Goal: Task Accomplishment & Management: Manage account settings

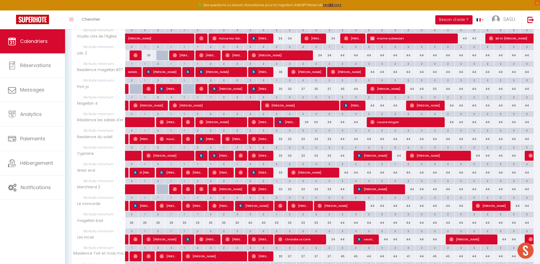
scroll to position [229, 0]
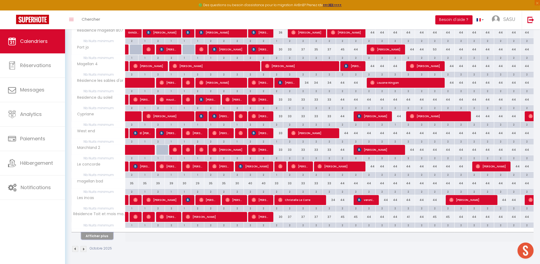
click at [93, 238] on button "Afficher plus" at bounding box center [97, 235] width 32 height 7
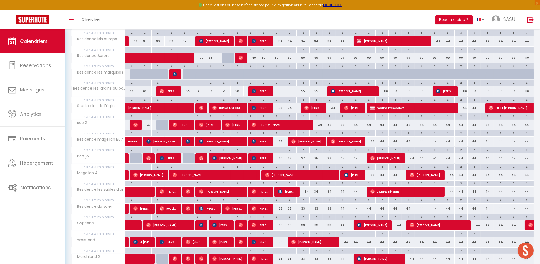
scroll to position [42, 0]
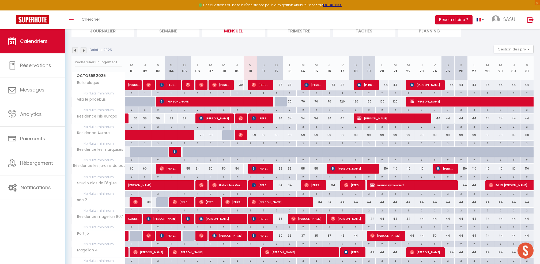
click at [253, 136] on div "59" at bounding box center [250, 135] width 13 height 10
type input "59"
type input "Ven 10 Octobre 2025"
type input "Sam 11 Octobre 2025"
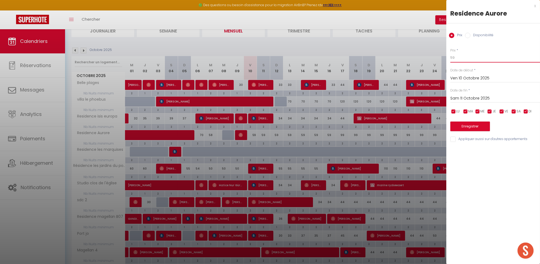
drag, startPoint x: 473, startPoint y: 54, endPoint x: 424, endPoint y: 56, distance: 48.5
type input "55"
click at [465, 102] on input "Sam 11 Octobre 2025" at bounding box center [496, 98] width 90 height 7
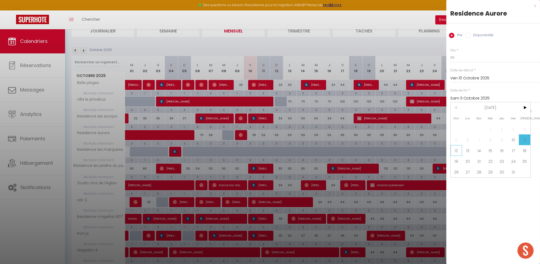
click at [459, 151] on span "12" at bounding box center [457, 150] width 12 height 11
type input "Dim 12 Octobre 2025"
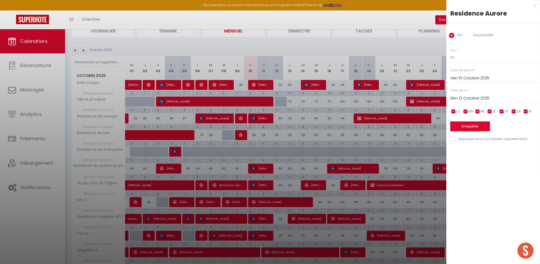
click at [467, 124] on button "Enregistrer" at bounding box center [471, 126] width 40 height 10
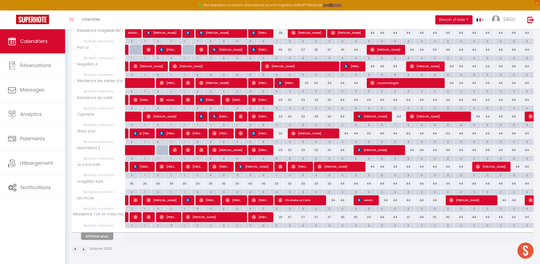
scroll to position [229, 0]
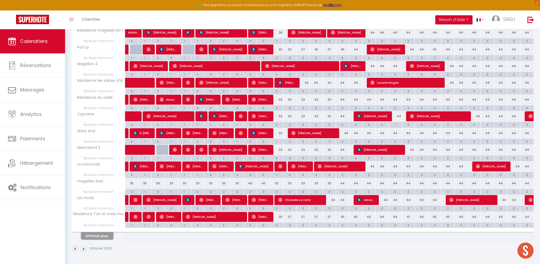
click at [89, 235] on button "Afficher plus" at bounding box center [97, 235] width 32 height 7
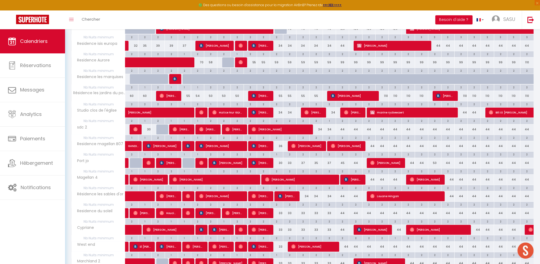
scroll to position [114, 0]
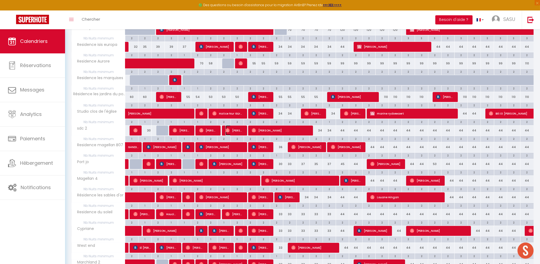
click at [239, 130] on span "[PERSON_NAME]" at bounding box center [234, 130] width 17 height 10
select select "OK"
select select "1"
select select "0"
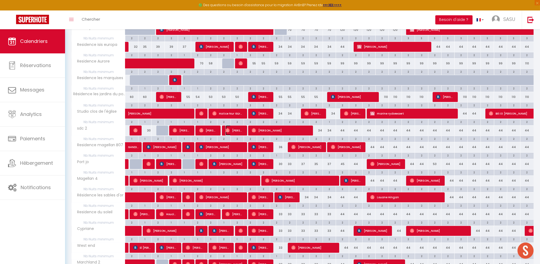
select select "1"
select select
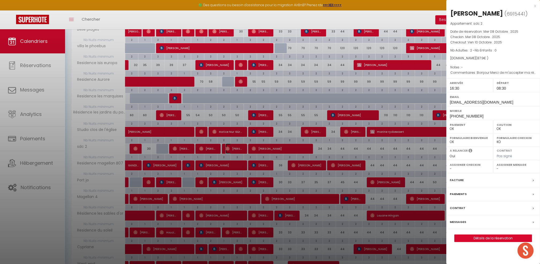
scroll to position [78, 0]
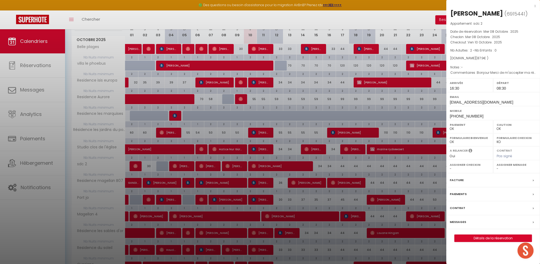
click at [241, 164] on div at bounding box center [270, 132] width 540 height 264
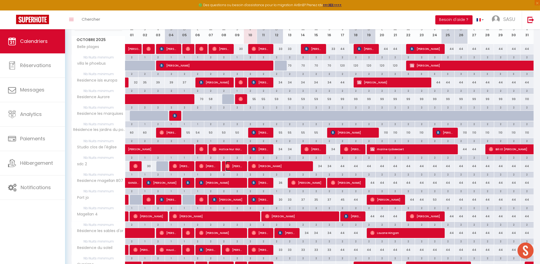
drag, startPoint x: 234, startPoint y: 166, endPoint x: 460, endPoint y: 139, distance: 227.7
click at [234, 166] on span "[PERSON_NAME]" at bounding box center [234, 166] width 17 height 10
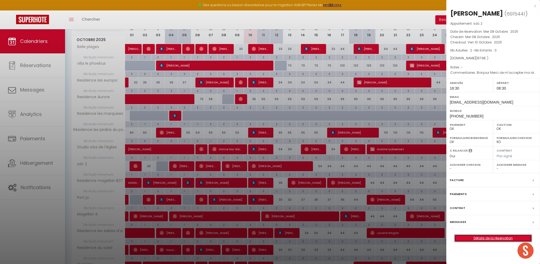
click at [489, 241] on link "Détails de la réservation" at bounding box center [493, 237] width 77 height 7
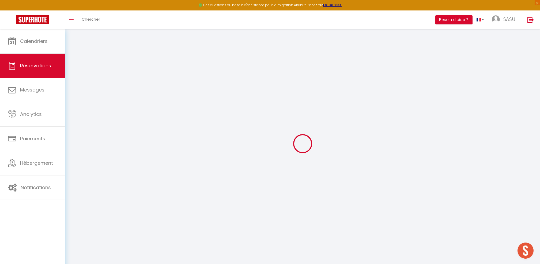
type input "[PERSON_NAME]"
type input "Benzamera"
type input "[EMAIL_ADDRESS][DOMAIN_NAME]"
type input "[PHONE_NUMBER]"
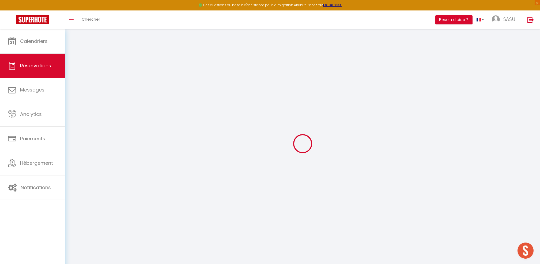
type input "[PHONE_NUMBER]"
select select
type input "14.760000000000002"
select select "68846"
select select "1"
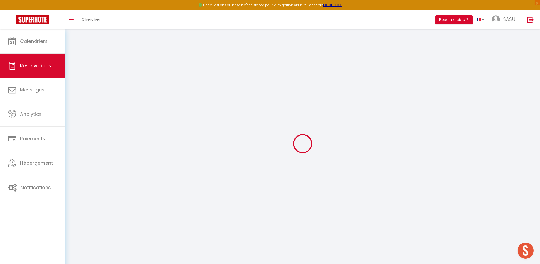
select select
type input "2"
select select "12"
select select
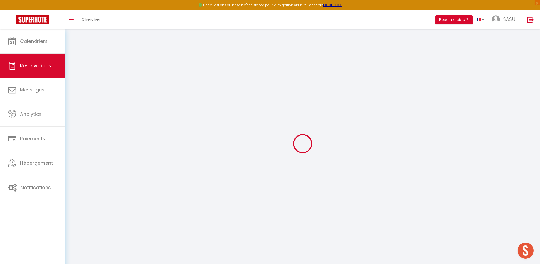
type input "82"
checkbox input "false"
type input "0"
select select "1"
type input "16"
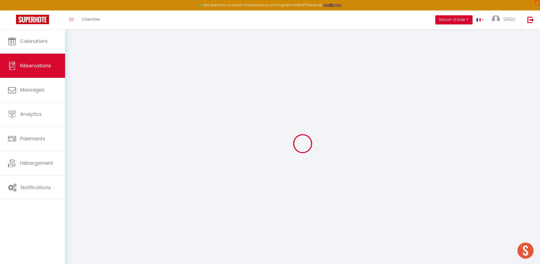
type input "0"
select select
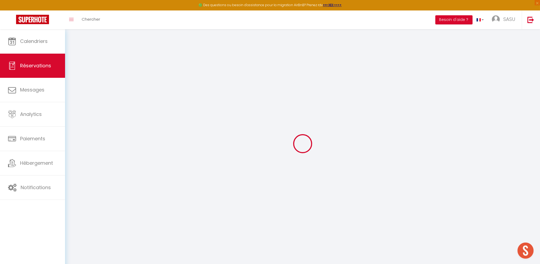
select select "15"
checkbox input "false"
select select
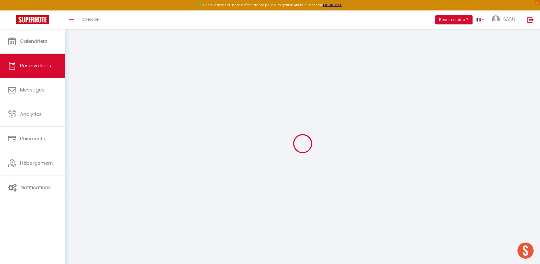
checkbox input "false"
select select
checkbox input "false"
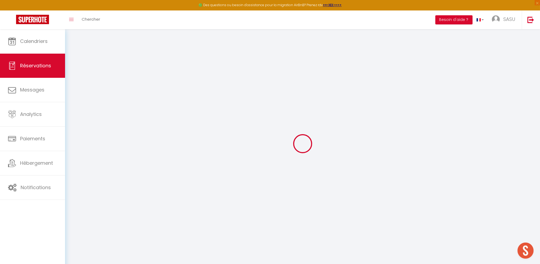
type textarea "Bonjour Merci de m'accepter ma réservation à bientôt. Et bonne journée"
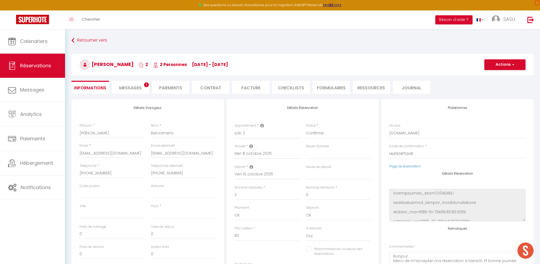
select select
type input "5.9"
select select
checkbox input "false"
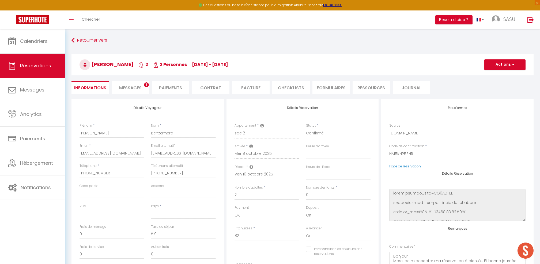
select select
checkbox input "false"
select select "16:30"
select select "08:30"
click at [135, 85] on span "Messages" at bounding box center [130, 88] width 23 height 6
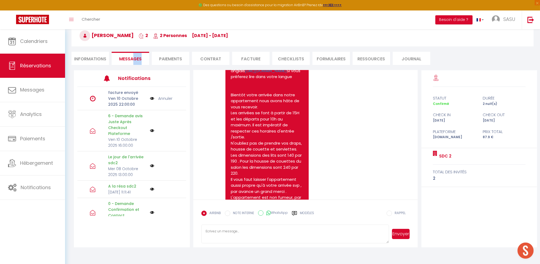
scroll to position [893, 0]
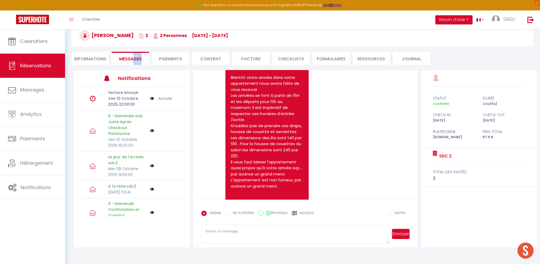
click at [253, 50] on link "[URL][DOMAIN_NAME]" at bounding box center [274, 47] width 42 height 6
click at [36, 50] on link "Calendriers" at bounding box center [32, 41] width 65 height 24
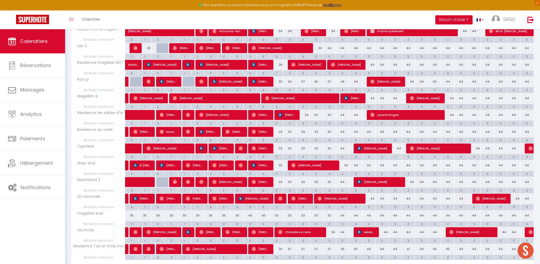
scroll to position [214, 0]
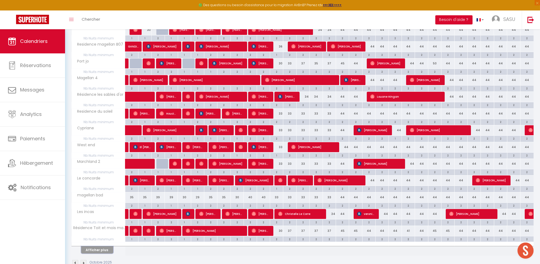
click at [100, 251] on button "Afficher plus" at bounding box center [97, 249] width 32 height 7
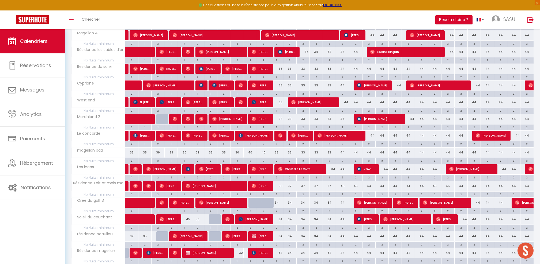
scroll to position [250, 0]
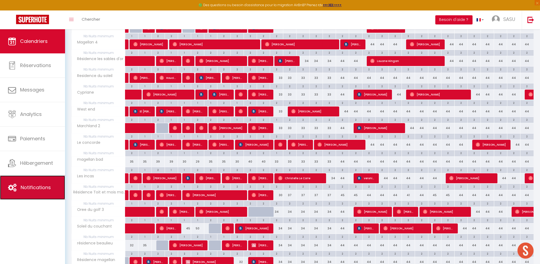
click at [28, 182] on link "Notifications" at bounding box center [32, 187] width 65 height 24
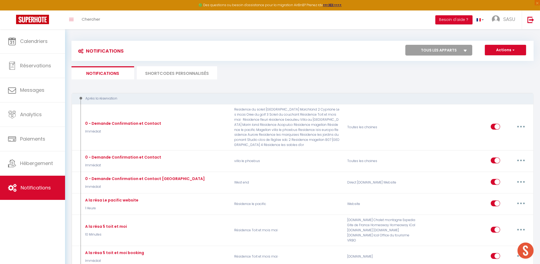
click at [469, 50] on select "Tous les apparts Belle plages Residence du soleil [PERSON_NAME][GEOGRAPHIC_DATA…" at bounding box center [439, 50] width 67 height 11
click at [318, 71] on ul "Notifications SHORTCODES PERSONNALISÉS" at bounding box center [303, 72] width 462 height 13
click at [448, 53] on select "Tous les apparts Belle plages Residence du soleil [PERSON_NAME][GEOGRAPHIC_DATA…" at bounding box center [439, 50] width 67 height 11
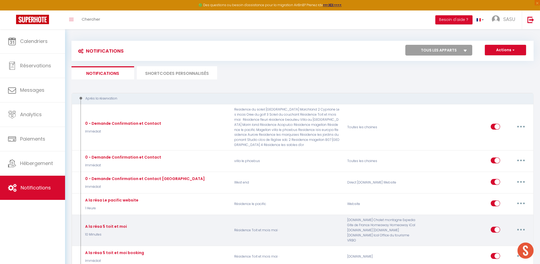
select select "68846"
click at [406, 45] on select "Tous les apparts Belle plages Residence du soleil [PERSON_NAME][GEOGRAPHIC_DATA…" at bounding box center [439, 50] width 67 height 11
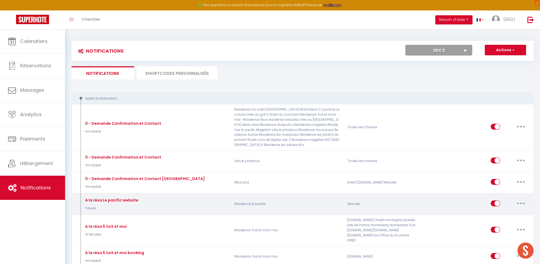
checkbox input "false"
checkbox input "true"
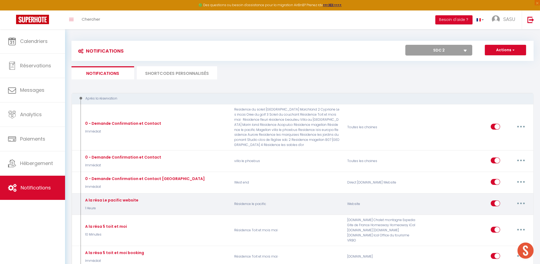
checkbox input "false"
checkbox input "true"
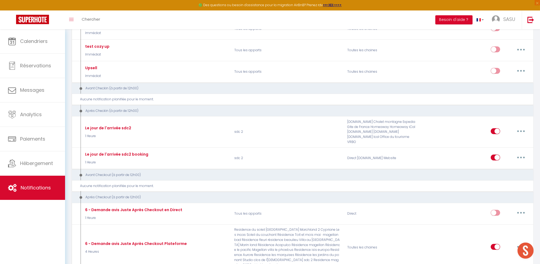
scroll to position [250, 0]
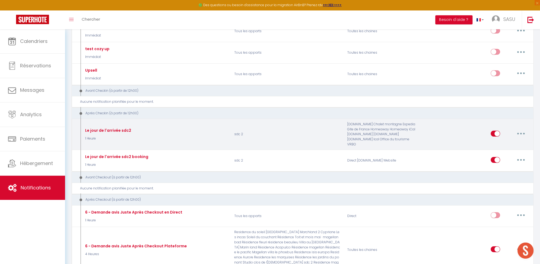
click at [520, 130] on button "button" at bounding box center [521, 133] width 15 height 9
click at [492, 143] on link "Editer" at bounding box center [508, 145] width 40 height 9
type input "Le jour de l'arrivée sdc2"
select select "3"
select select "1 Heure"
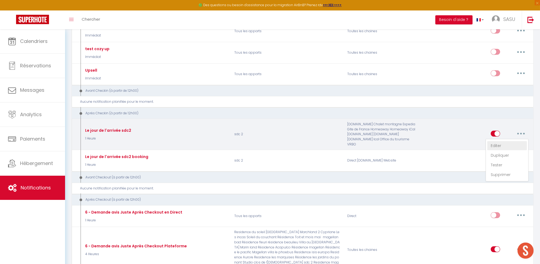
select select "if_booking_is_paid"
checkbox input "true"
checkbox input "false"
radio input "true"
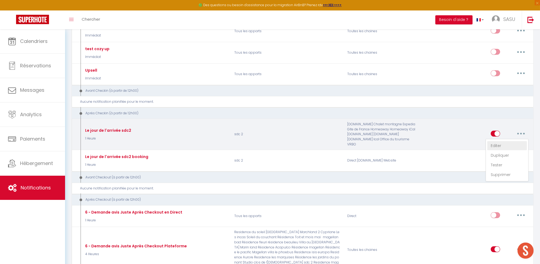
type input "Procédure pour le checkin - [RENTAL:NAME]"
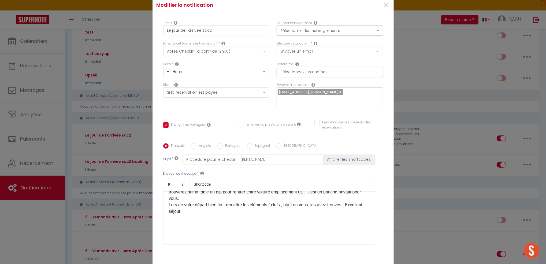
drag, startPoint x: 229, startPoint y: 205, endPoint x: 220, endPoint y: 207, distance: 9.0
click at [220, 207] on p "Voici le détail pour vous rendre à l'appartement : Lorsque vous arrivez devant …" at bounding box center [269, 179] width 200 height 71
click at [310, 76] on button "Sélectionnez les chaînes" at bounding box center [329, 72] width 106 height 10
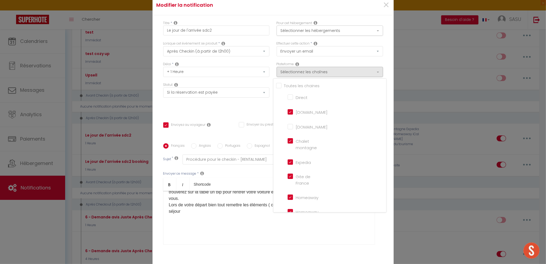
click at [243, 110] on div "Titre * Le jour de l'arrivée sdc2 Pour cet hébergement Sélectionner les héberge…" at bounding box center [272, 143] width 241 height 256
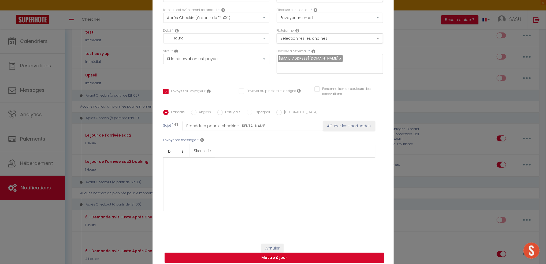
scroll to position [306, 0]
click at [283, 254] on button "Mettre à jour" at bounding box center [275, 257] width 220 height 10
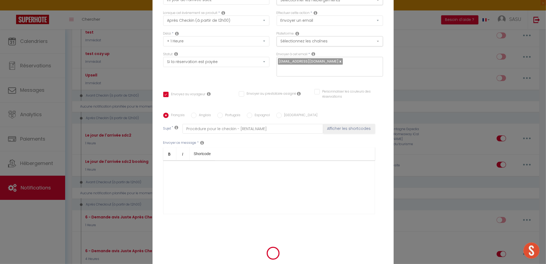
checkbox input "true"
checkbox input "false"
select select "1"
select select
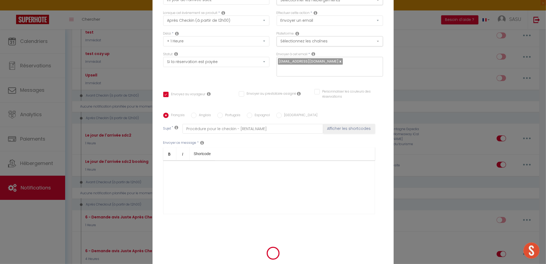
select select
checkbox input "false"
radio input "false"
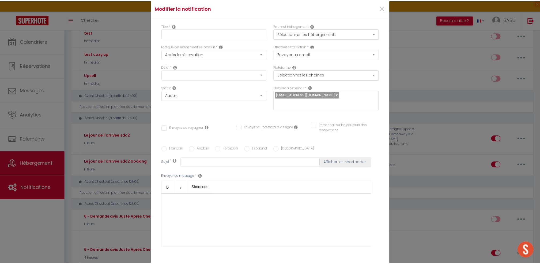
scroll to position [250, 0]
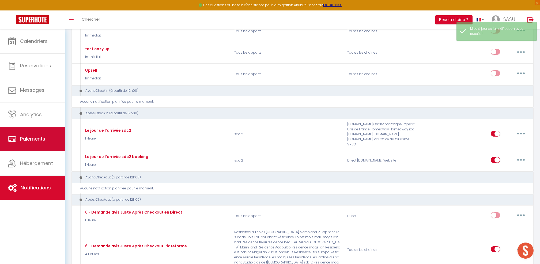
select select
checkbox input "false"
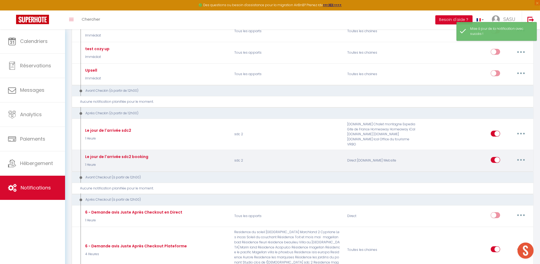
click at [520, 162] on button "button" at bounding box center [521, 159] width 15 height 9
click at [504, 169] on link "Editer" at bounding box center [508, 171] width 40 height 9
type input "Le jour de l'arrivée sdc2 booking"
select select "3"
select select "1 Heure"
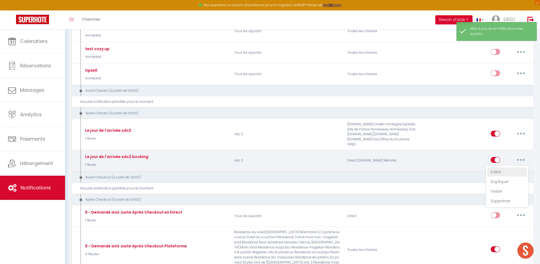
select select "if_deposit_is_paid"
checkbox input "true"
checkbox input "false"
radio input "true"
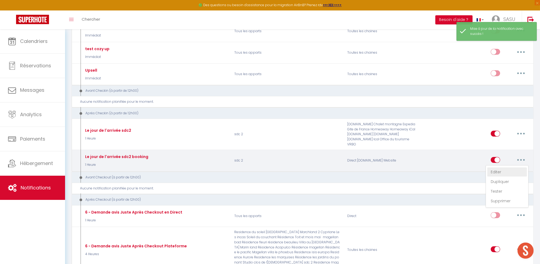
type input "Procédure pour le checkin - [RENTAL:NAME]"
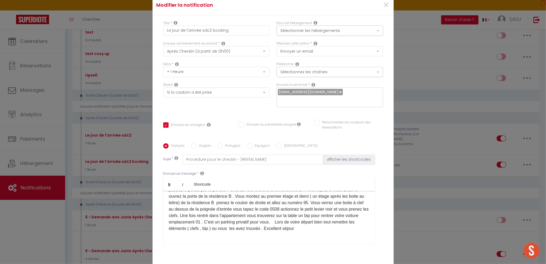
scroll to position [219, 0]
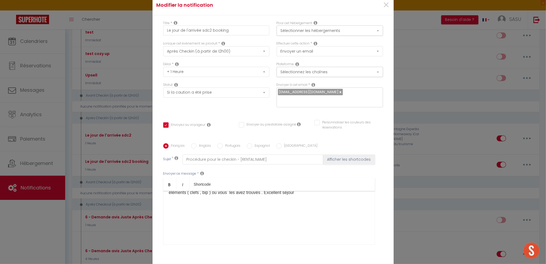
drag, startPoint x: 331, startPoint y: 168, endPoint x: 323, endPoint y: 170, distance: 9.0
click at [323, 170] on p "Voici le détail pour vous rendre à l'appartement : Lorsque vous arrivez devant …" at bounding box center [269, 167] width 200 height 58
checkbox input "true"
checkbox input "false"
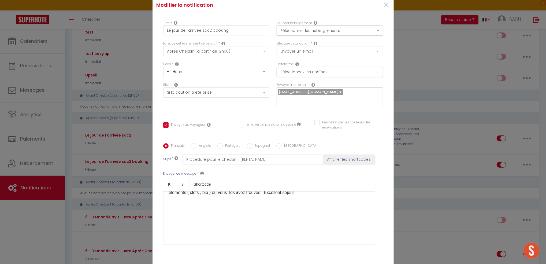
checkbox input "false"
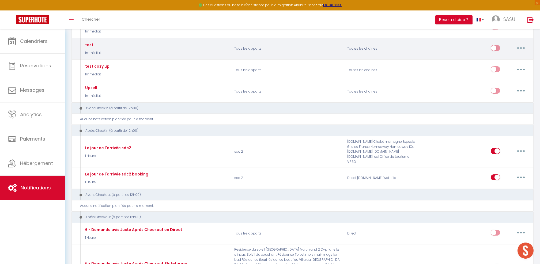
scroll to position [250, 0]
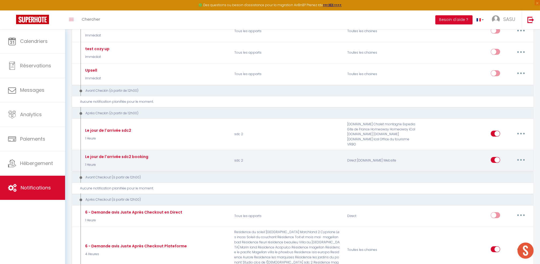
click at [525, 159] on button "button" at bounding box center [521, 159] width 15 height 9
drag, startPoint x: 502, startPoint y: 169, endPoint x: 491, endPoint y: 169, distance: 11.8
click at [502, 169] on link "Editer" at bounding box center [508, 171] width 40 height 9
type input "Le jour de l'arrivée sdc2 booking"
select select "3"
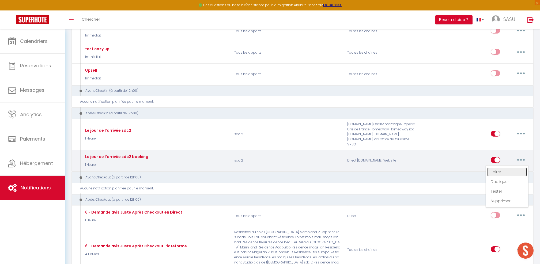
select select "1 Heure"
select select "if_deposit_is_paid"
checkbox input "true"
checkbox input "false"
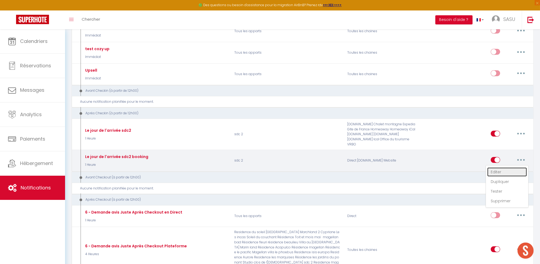
radio input "true"
type input "Procédure pour le checkin - [RENTAL:NAME]"
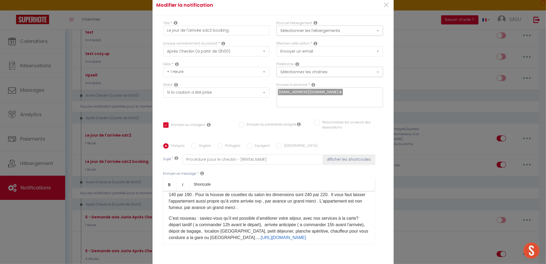
scroll to position [0, 0]
click at [383, 9] on span "×" at bounding box center [386, 5] width 7 height 16
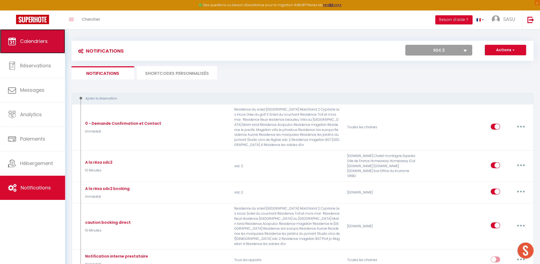
click at [46, 43] on span "Calendriers" at bounding box center [34, 41] width 28 height 7
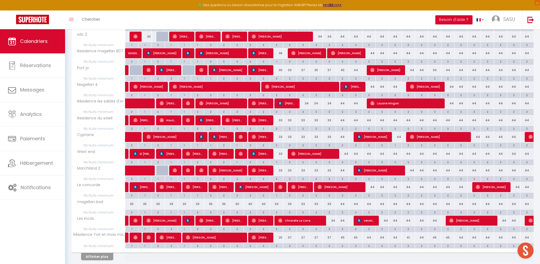
scroll to position [229, 0]
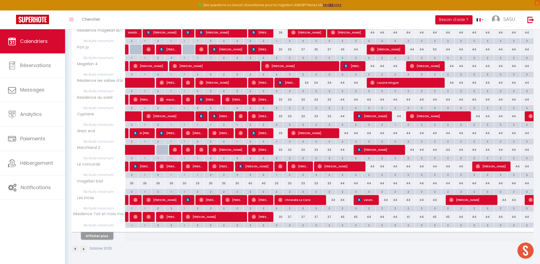
click at [94, 237] on button "Afficher plus" at bounding box center [97, 235] width 32 height 7
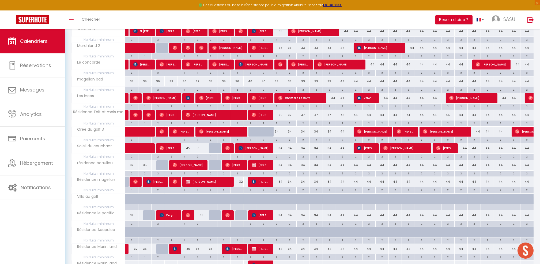
scroll to position [371, 0]
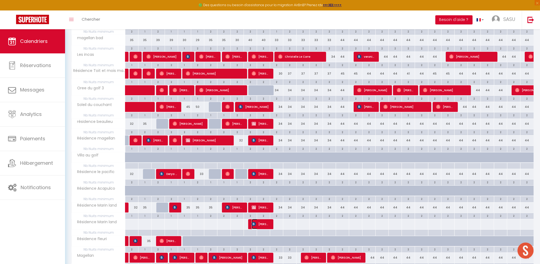
click at [253, 222] on img at bounding box center [254, 224] width 4 height 4
select select "OK"
select select "KO"
select select "0"
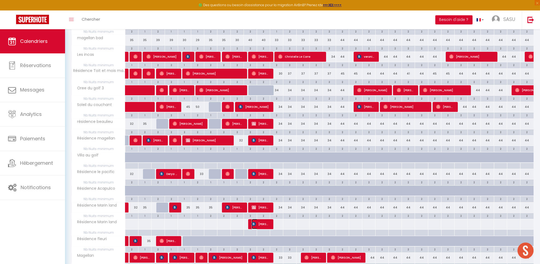
select select "1"
select select
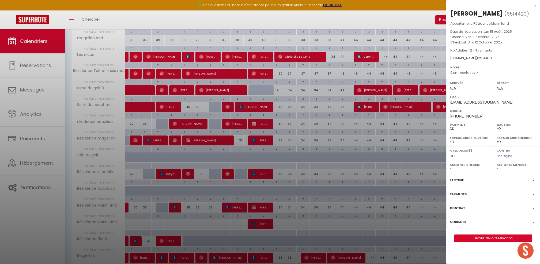
click at [481, 233] on div "[PERSON_NAME] ( 6514420 ) Appartement : Résidence Marin land Date de réservatio…" at bounding box center [494, 125] width 94 height 233
click at [481, 235] on link "Détails de la réservation" at bounding box center [493, 237] width 77 height 7
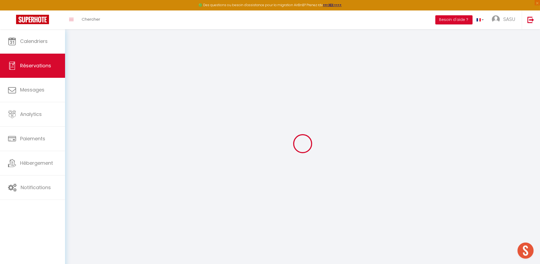
type input "[PERSON_NAME]"
type input "Sibon"
type input "[EMAIL_ADDRESS][DOMAIN_NAME]"
type input "[PHONE_NUMBER]"
select select "FR"
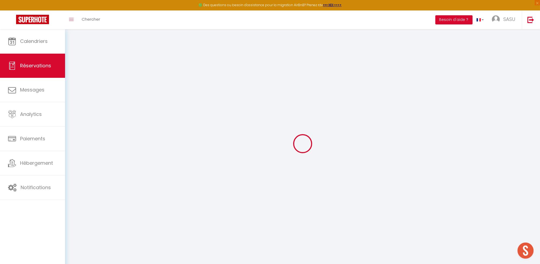
type input "18.3"
type input "1.8199999999999998"
select select "45734"
select select "1"
select select
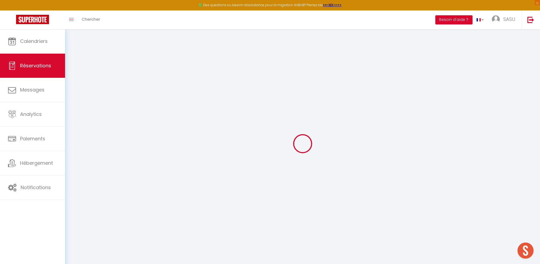
select select
type input "2"
type input "1"
select select "12"
select select
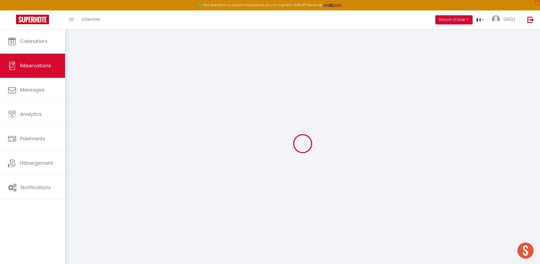
type input "122"
checkbox input "false"
type input "0"
select select "2"
type input "16"
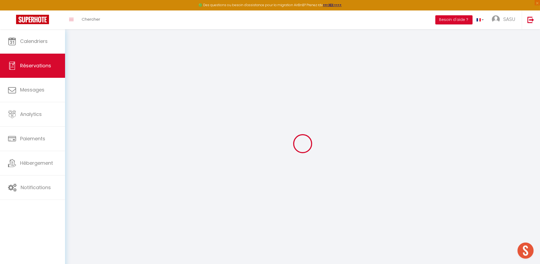
type input "0"
select select
select select "14"
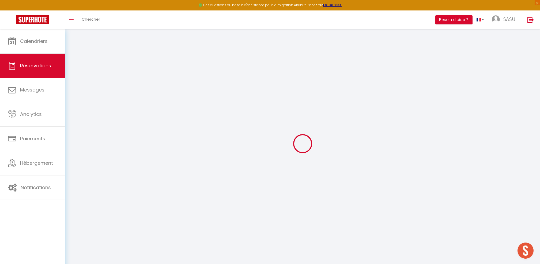
checkbox input "false"
select select
checkbox input "false"
select select
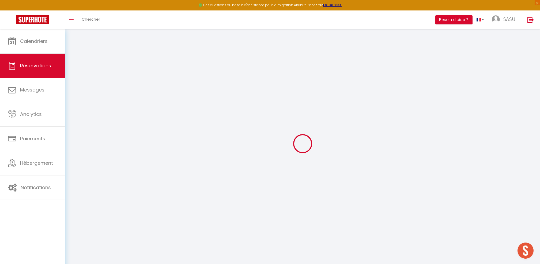
select select
checkbox input "false"
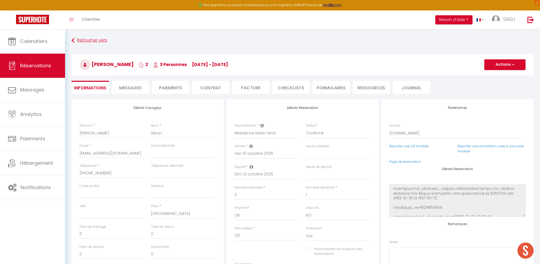
type input "7.99"
select select
checkbox input "false"
select select
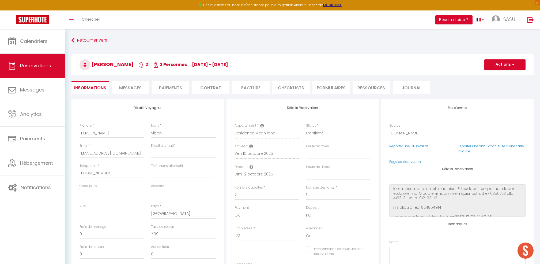
select select
click at [138, 90] on span "Messages" at bounding box center [130, 88] width 23 height 6
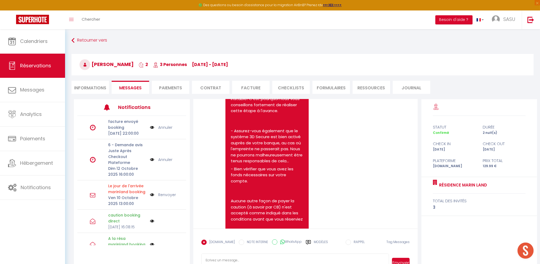
scroll to position [836, 0]
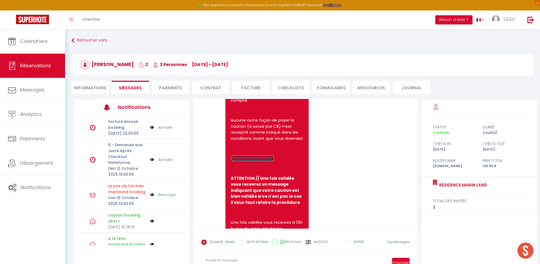
click at [257, 161] on link "[URL][DOMAIN_NAME]" at bounding box center [253, 158] width 42 height 6
